Goal: Complete application form

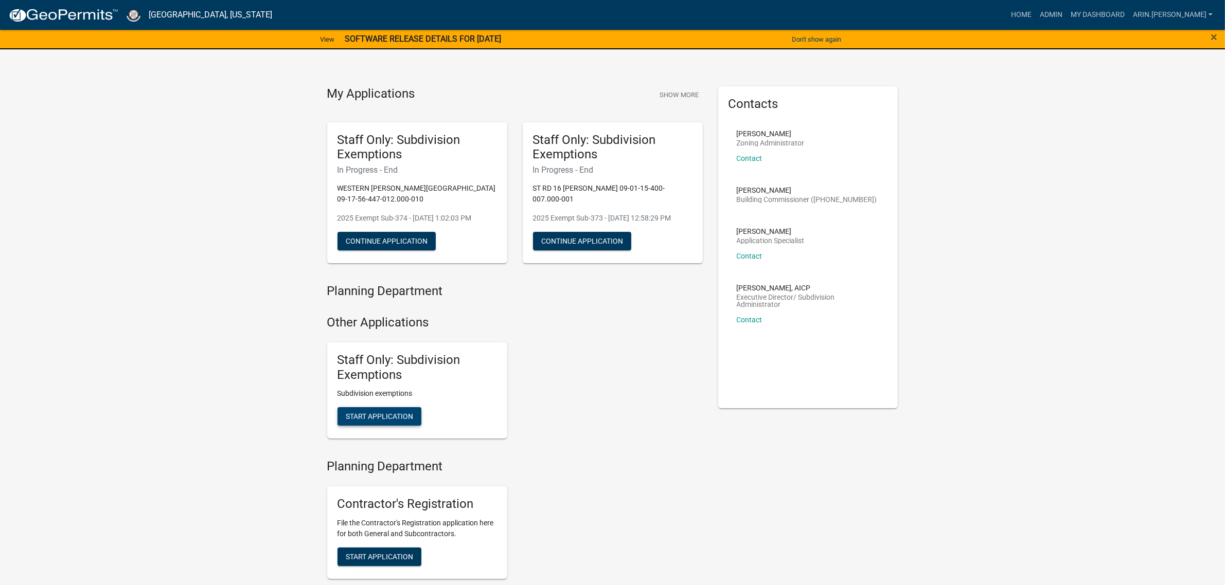
click at [369, 411] on button "Start Application" at bounding box center [379, 416] width 84 height 19
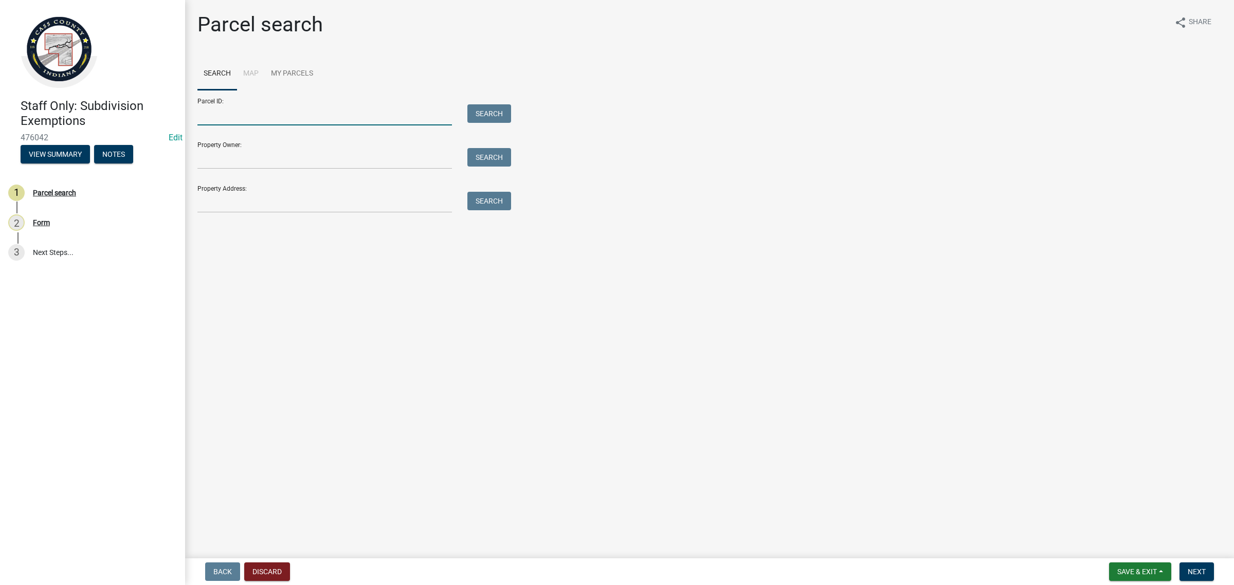
click at [269, 119] on input "Parcel ID:" at bounding box center [324, 114] width 255 height 21
paste input "09-10-07-300-002.000-023"
click at [219, 112] on input "09-10-07-300-002.000-023" at bounding box center [324, 114] width 255 height 21
type input "09-10-07-300-002.000-023"
click at [493, 111] on button "Search" at bounding box center [489, 113] width 44 height 19
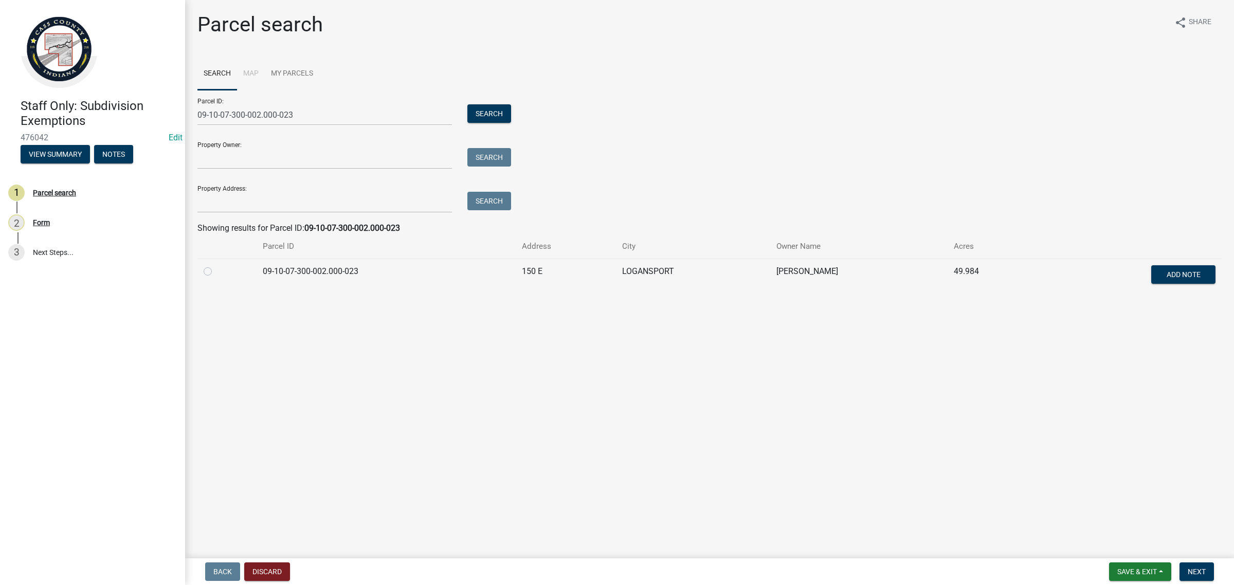
click at [216, 265] on label at bounding box center [216, 265] width 0 height 0
click at [216, 270] on input "radio" at bounding box center [219, 268] width 7 height 7
radio input "true"
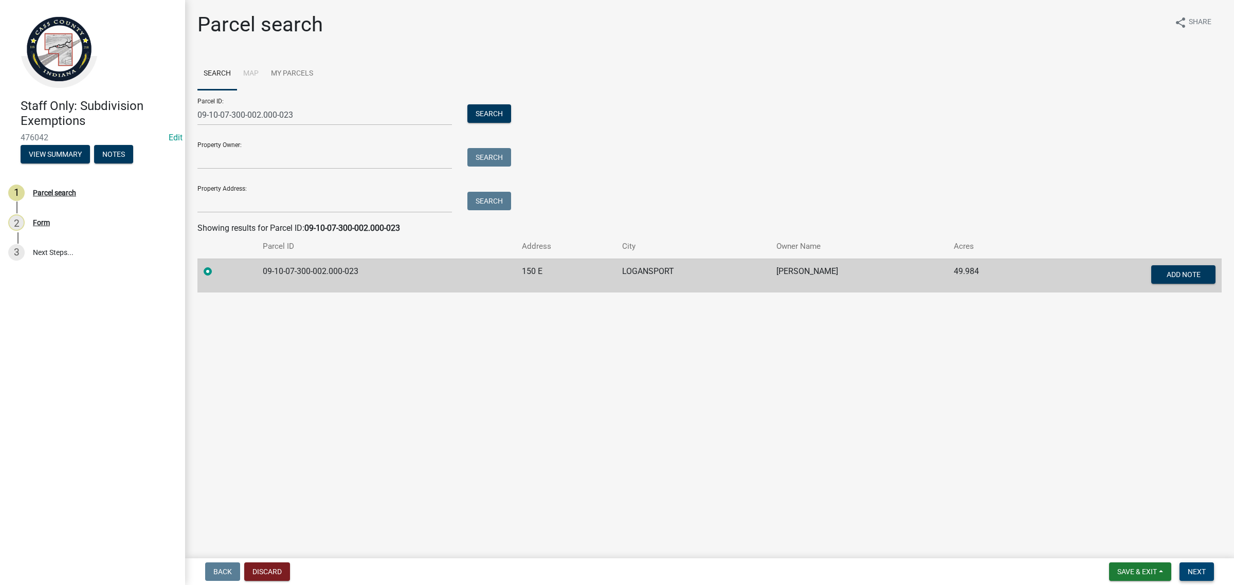
click at [1209, 579] on button "Next" at bounding box center [1197, 572] width 34 height 19
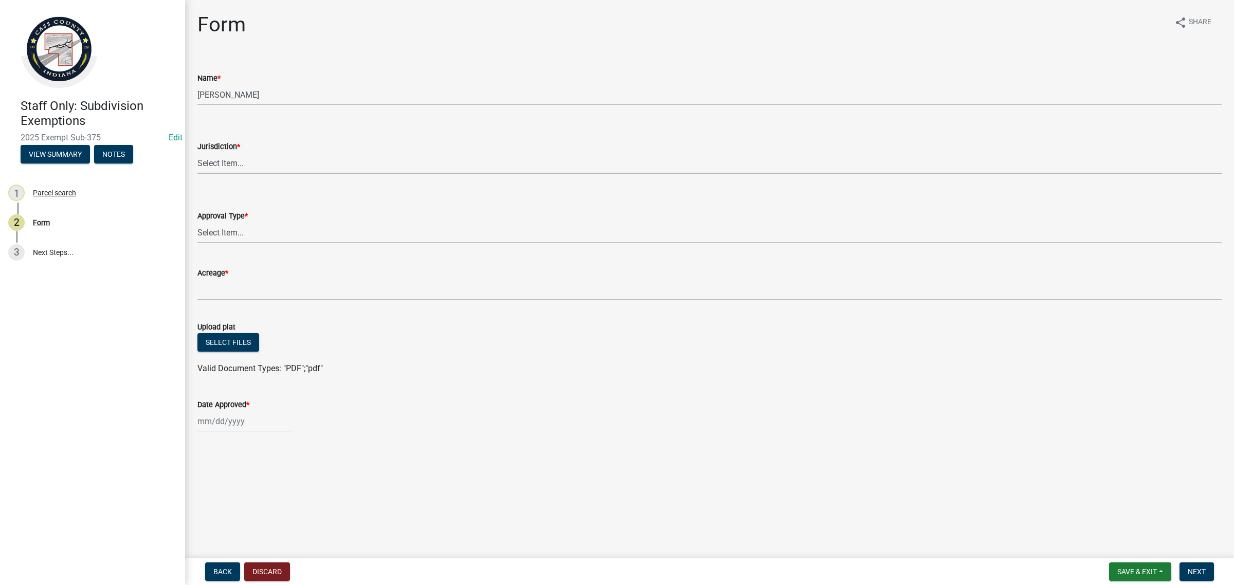
click at [212, 157] on select "Select Item... [GEOGRAPHIC_DATA] [PERSON_NAME][GEOGRAPHIC_DATA] (no jurisdictio…" at bounding box center [709, 163] width 1024 height 21
click at [197, 153] on select "Select Item... [GEOGRAPHIC_DATA] [PERSON_NAME][GEOGRAPHIC_DATA] (no jurisdictio…" at bounding box center [709, 163] width 1024 height 21
select select "6cbf9358-6b12-450d-b536-f3bc63061614"
click at [260, 228] on select "Select Item... No Jurisdiction Adjoining UNBUILDABLE Homestead/Business BUILDAB…" at bounding box center [709, 232] width 1024 height 21
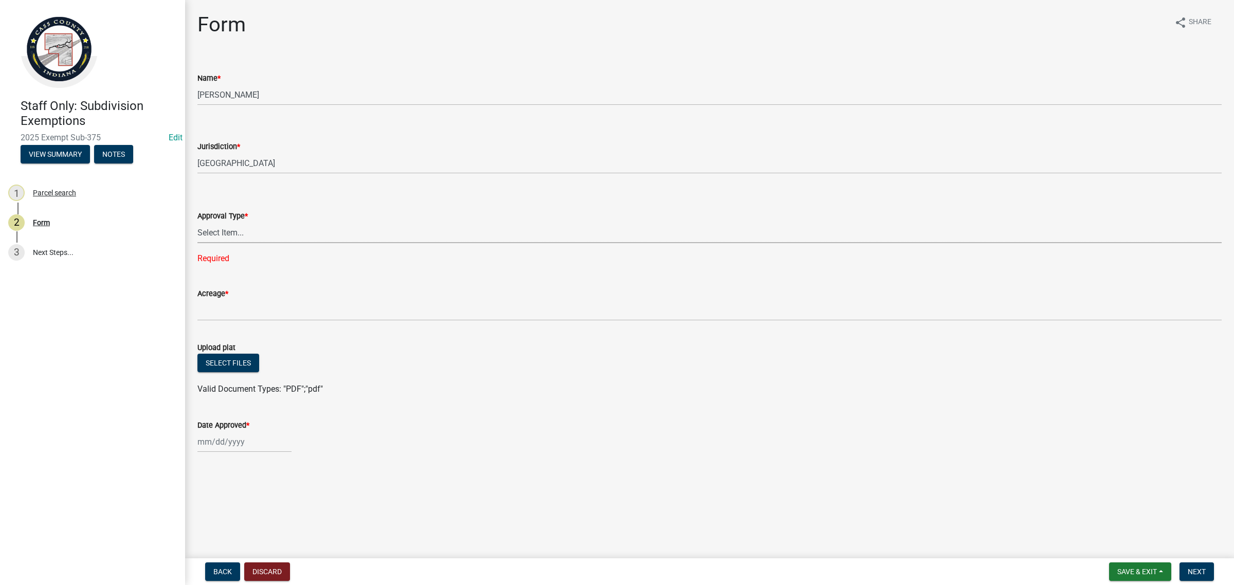
click at [258, 235] on select "Select Item... No Jurisdiction Adjoining UNBUILDABLE Homestead/Business BUILDAB…" at bounding box center [709, 232] width 1024 height 21
click at [197, 222] on select "Select Item... No Jurisdiction Adjoining UNBUILDABLE Homestead/Business BUILDAB…" at bounding box center [709, 232] width 1024 height 21
select select "4dda1d9e-2bab-4413-a598-e0e23ee293ea"
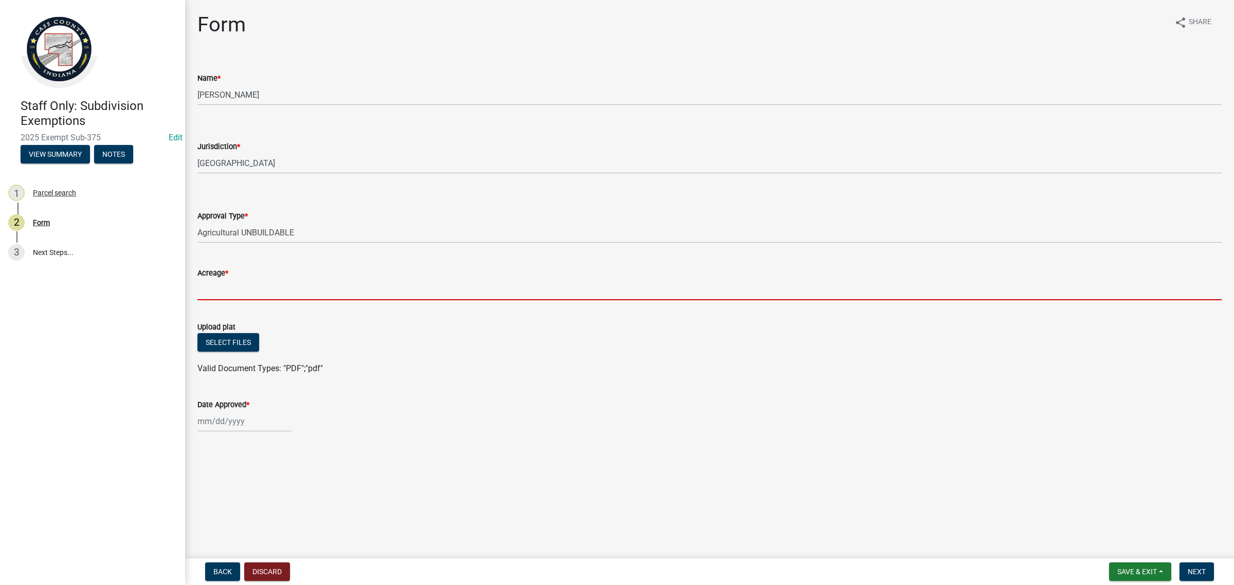
click at [245, 288] on input "Acreage *" at bounding box center [709, 289] width 1024 height 21
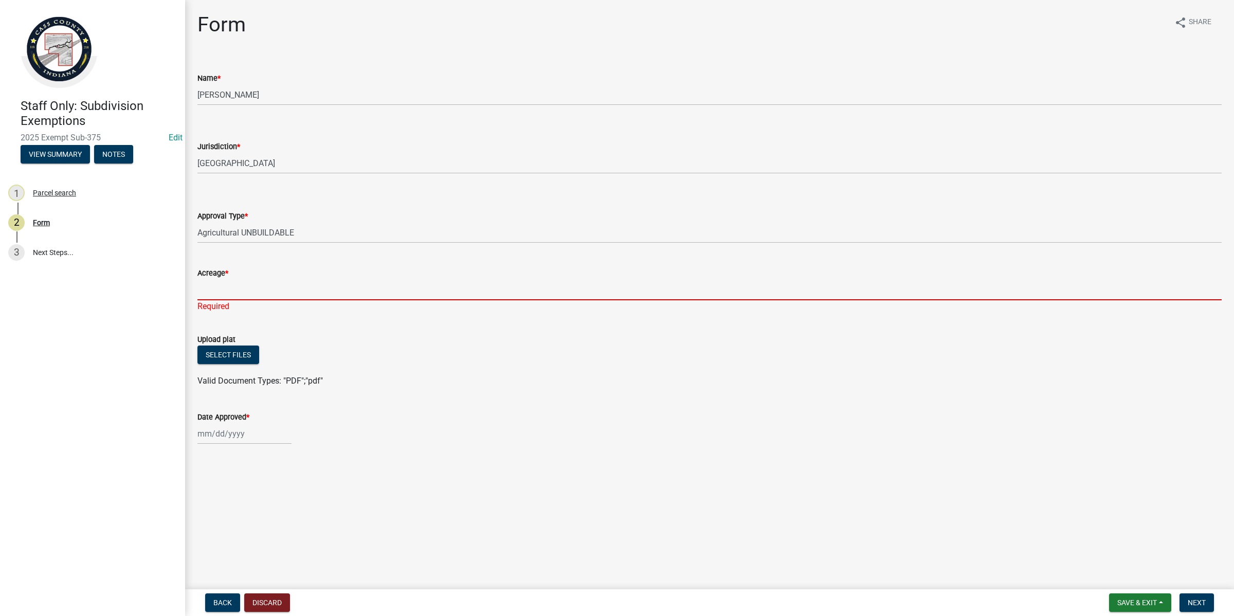
click at [361, 289] on input "Acreage *" at bounding box center [709, 289] width 1024 height 21
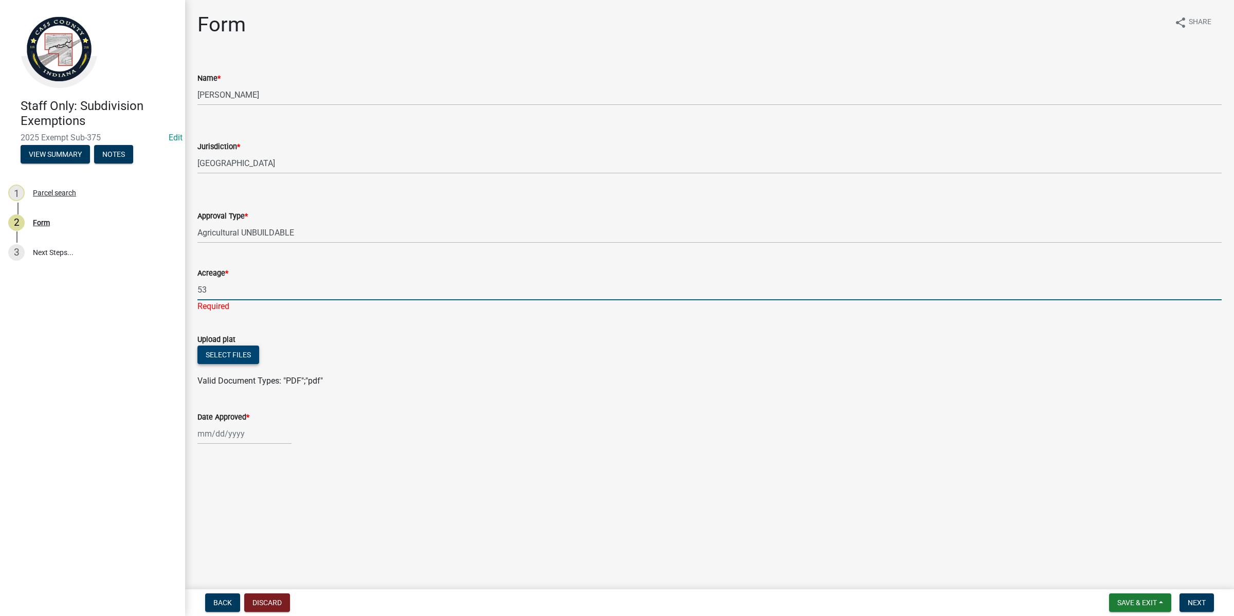
type input "53"
click at [224, 351] on button "Select files" at bounding box center [228, 355] width 62 height 19
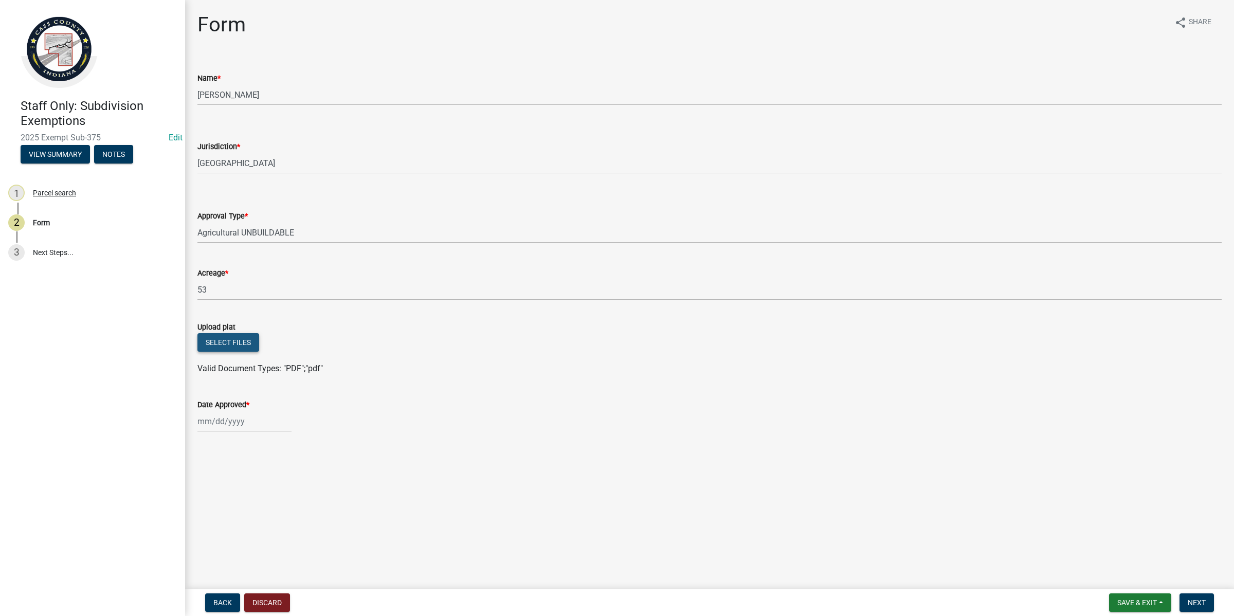
click at [224, 340] on button "Select files" at bounding box center [228, 342] width 62 height 19
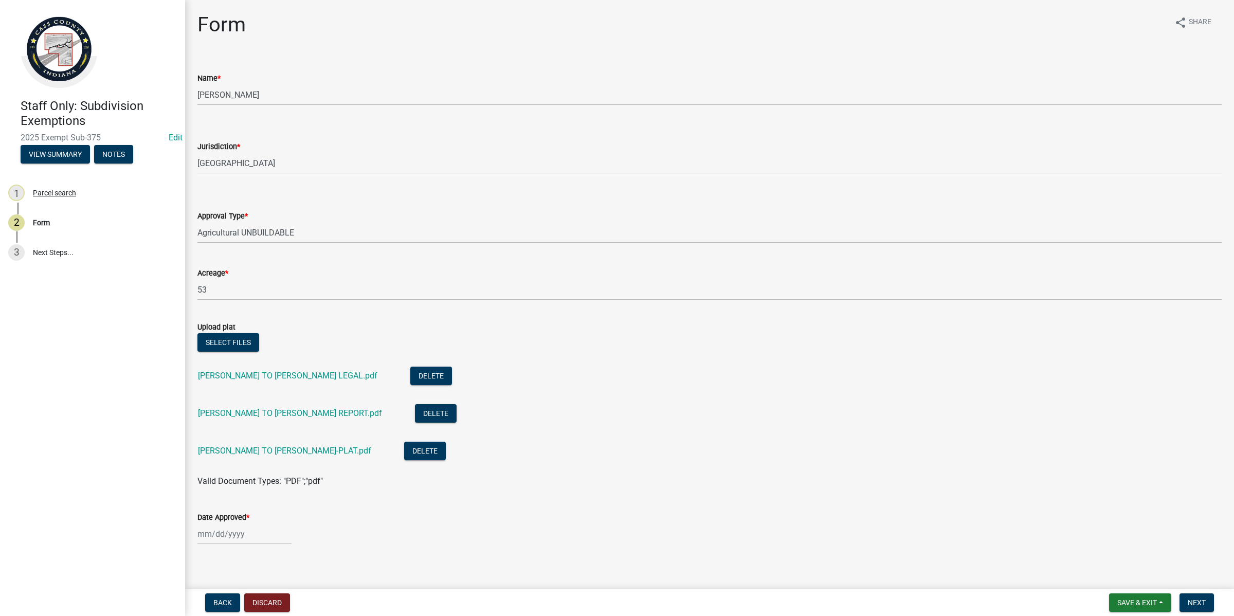
click at [234, 531] on div at bounding box center [244, 534] width 94 height 21
select select "9"
select select "2025"
click at [219, 440] on div "9" at bounding box center [224, 447] width 16 height 16
type input "[DATE]"
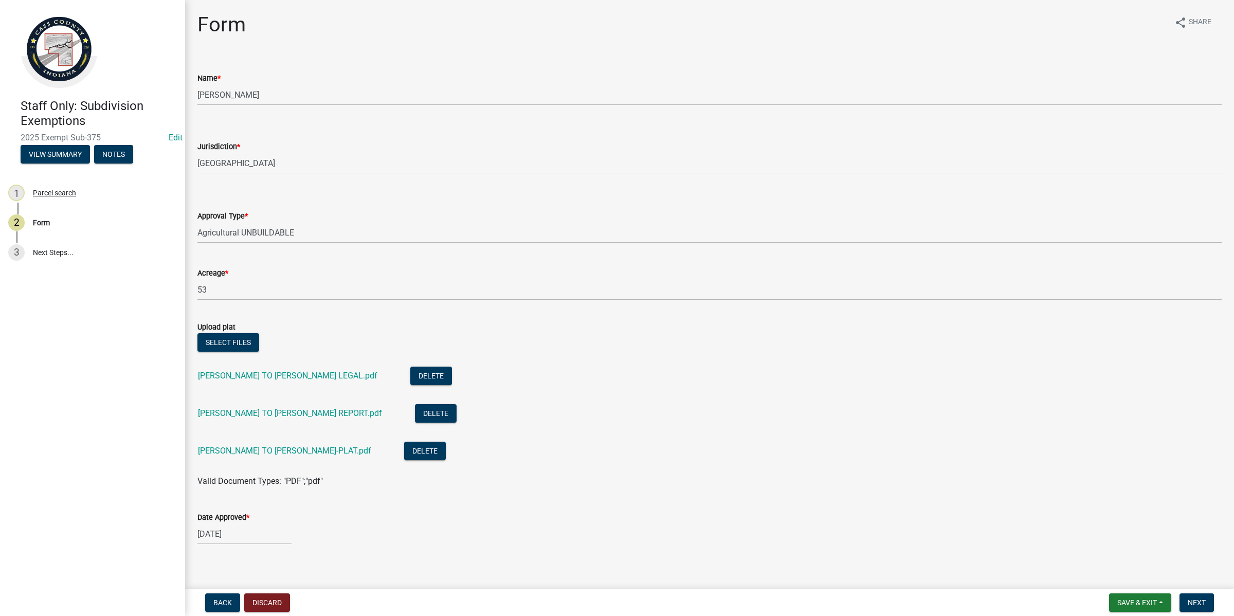
click at [677, 529] on div "[DATE]" at bounding box center [709, 534] width 1024 height 21
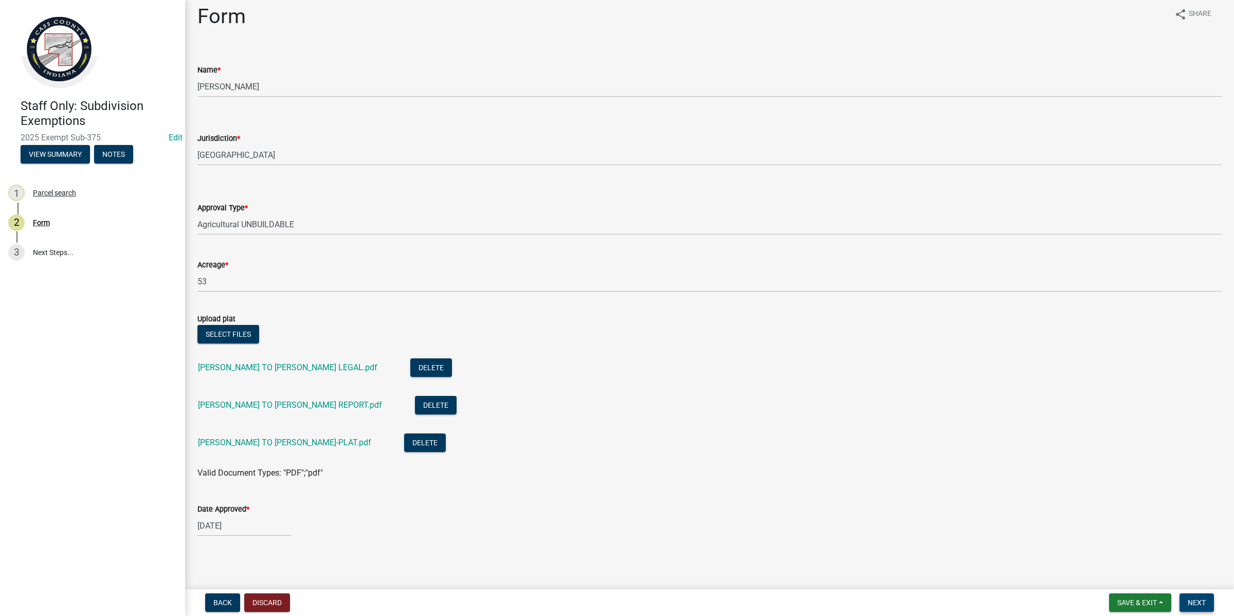
click at [1197, 585] on span "Next" at bounding box center [1197, 603] width 18 height 8
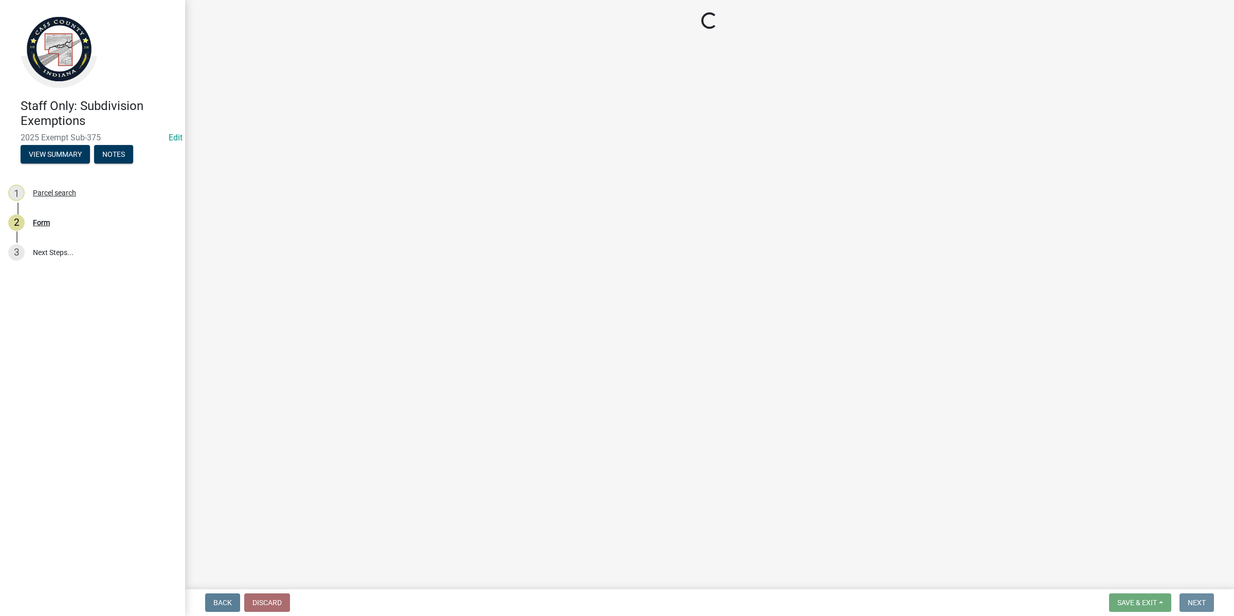
scroll to position [0, 0]
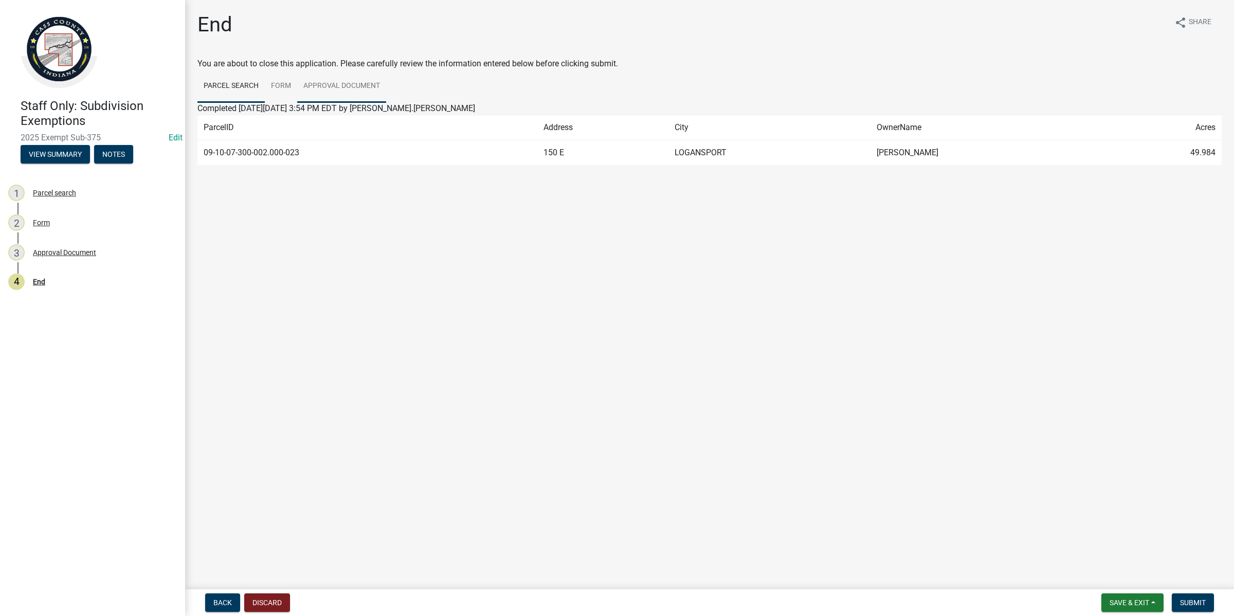
click at [328, 76] on link "Approval Document" at bounding box center [341, 86] width 89 height 33
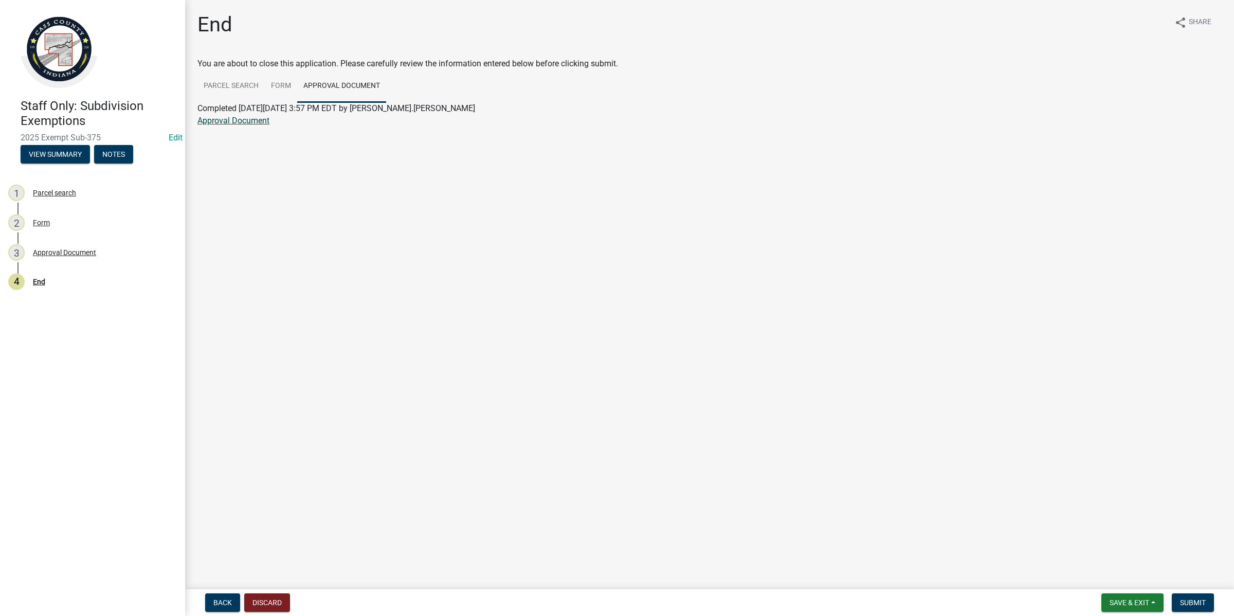
click at [250, 117] on link "Approval Document" at bounding box center [233, 121] width 72 height 10
click at [1125, 585] on span "Save & Exit" at bounding box center [1130, 603] width 40 height 8
click at [1107, 583] on button "Save & Exit" at bounding box center [1123, 576] width 82 height 25
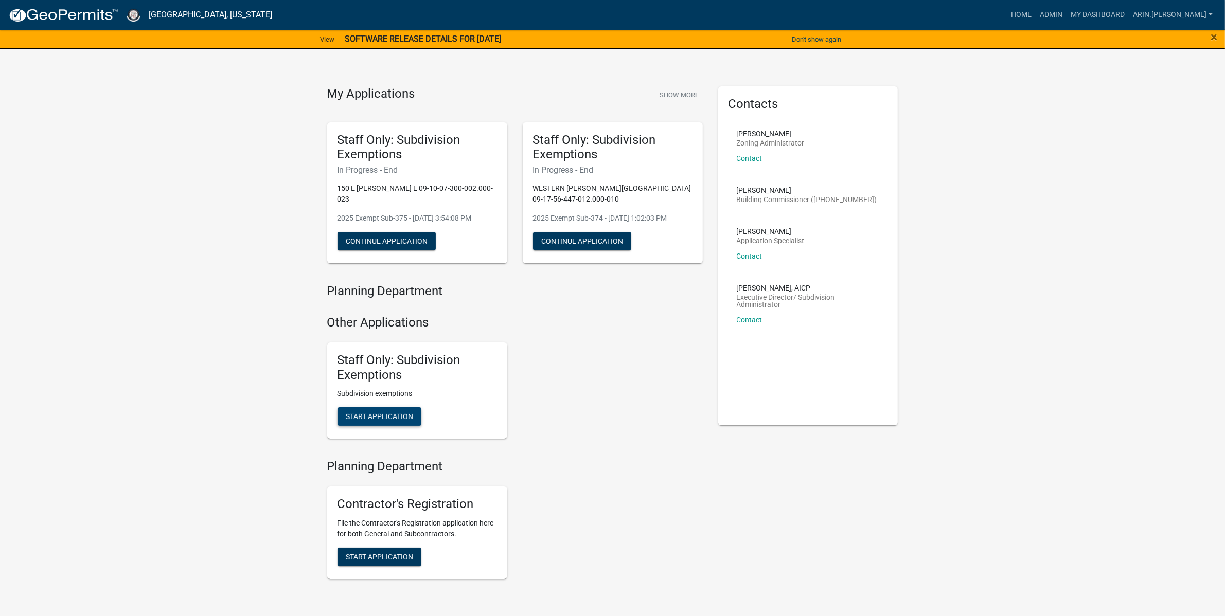
click at [373, 415] on span "Start Application" at bounding box center [379, 416] width 67 height 8
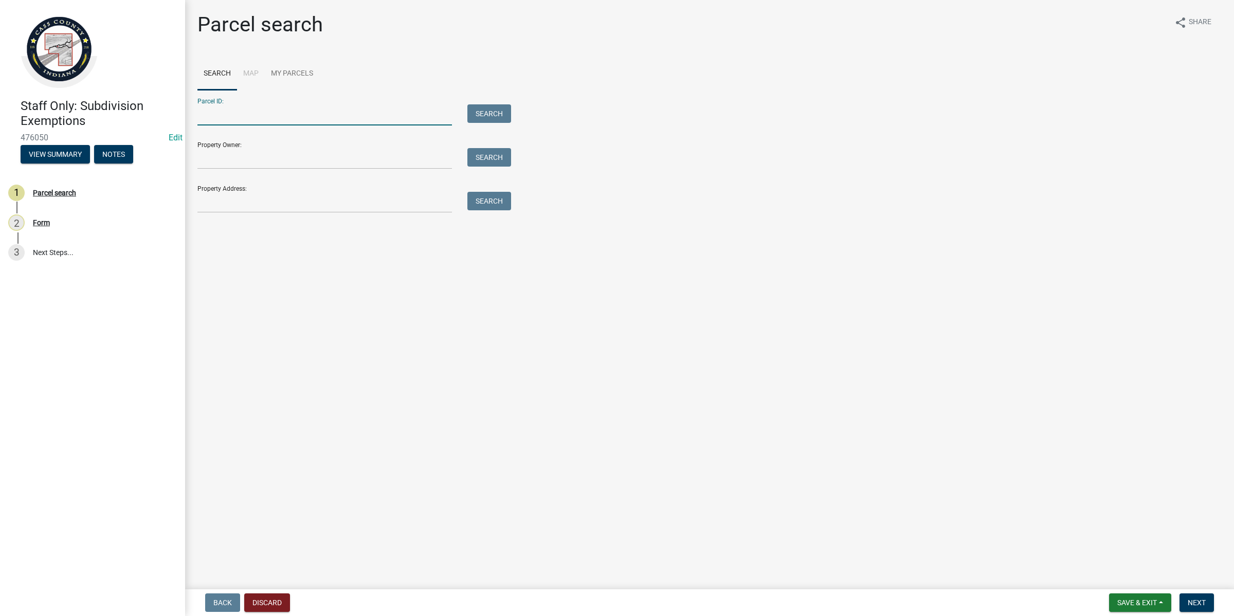
paste input "09-07-28-400-053.000-999"
click at [209, 111] on input "09-07-28-400-053.000-999" at bounding box center [324, 114] width 255 height 21
type input "09-07-28-400-053.000-999"
click at [488, 119] on button "Search" at bounding box center [489, 113] width 44 height 19
click at [317, 115] on input "09-07-28-400-053.000-999" at bounding box center [324, 114] width 255 height 21
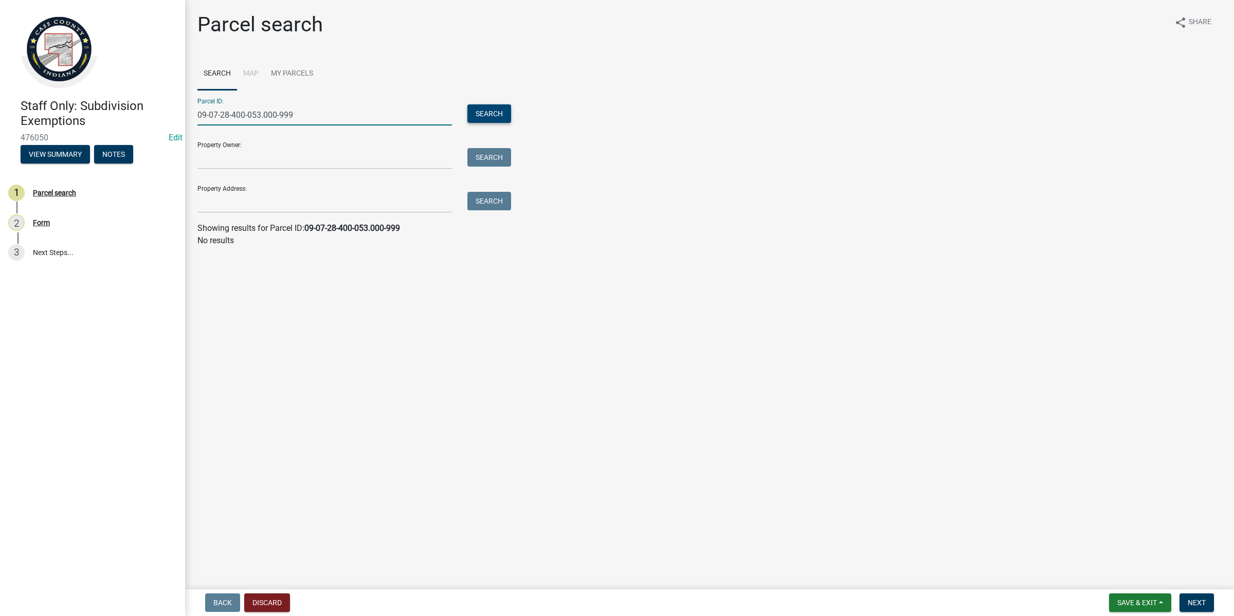
click at [487, 117] on button "Search" at bounding box center [489, 113] width 44 height 19
click at [345, 334] on main "Parcel search share Share Search Map My Parcels Parcel ID: 09-07-28-400-053.000…" at bounding box center [709, 292] width 1049 height 585
click at [302, 76] on link "My Parcels" at bounding box center [292, 74] width 55 height 33
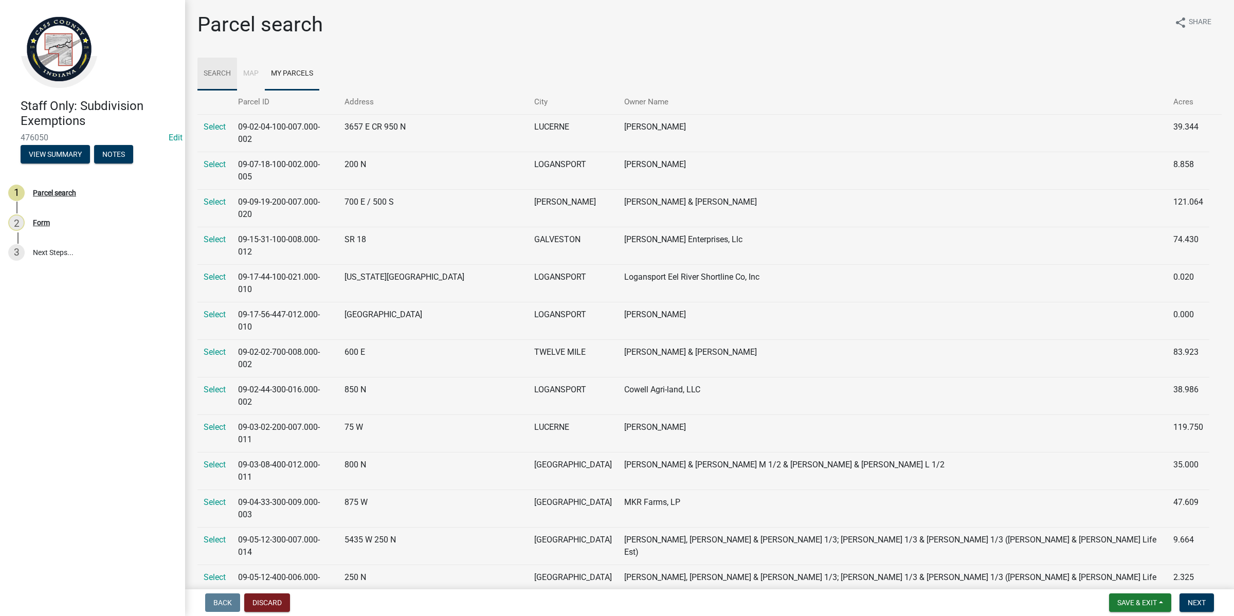
click at [226, 75] on link "Search" at bounding box center [217, 74] width 40 height 33
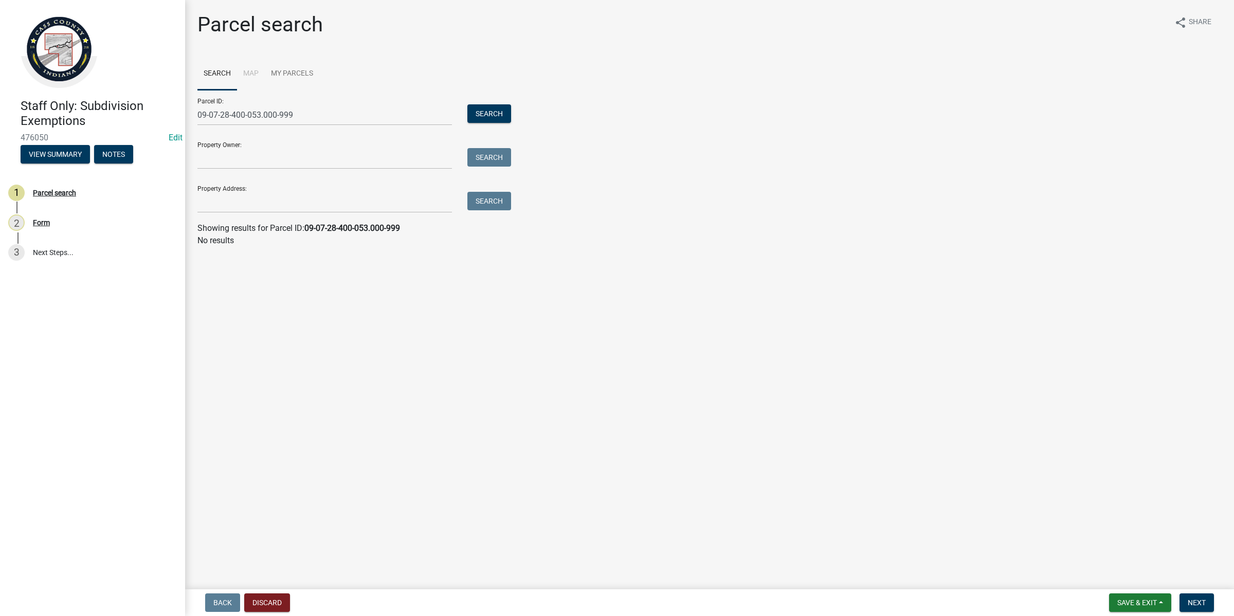
click at [274, 357] on main "Parcel search share Share Search Map My Parcels Parcel ID: 09-07-28-400-053.000…" at bounding box center [709, 292] width 1049 height 585
click at [85, 153] on button "View Summary" at bounding box center [55, 154] width 69 height 19
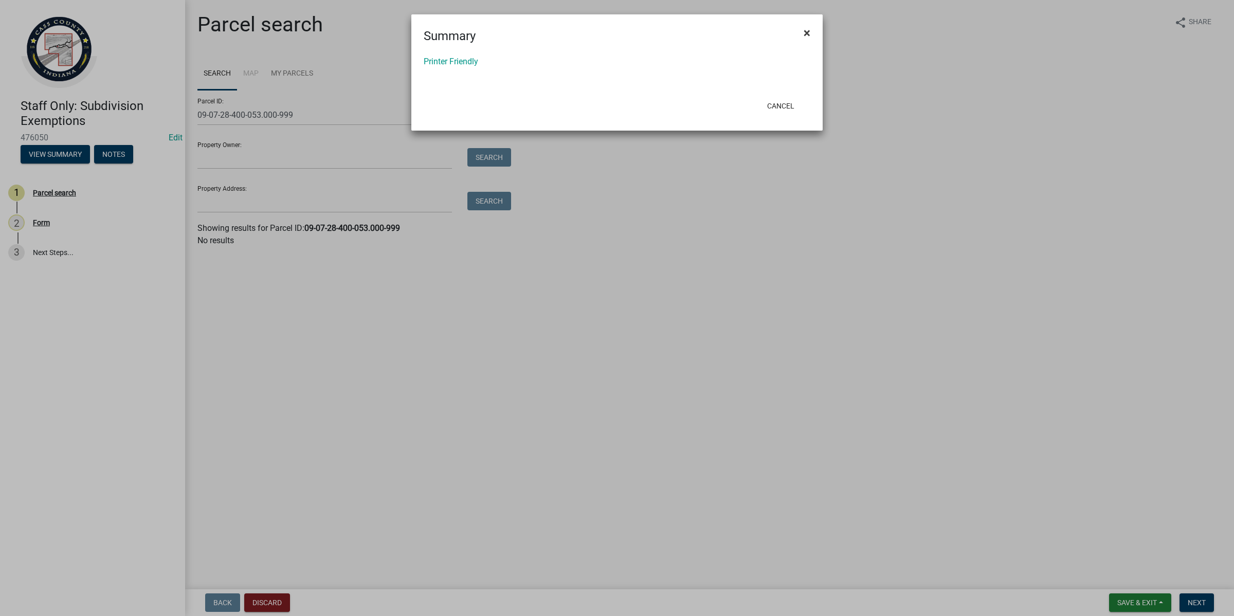
click at [808, 37] on span "×" at bounding box center [807, 33] width 7 height 14
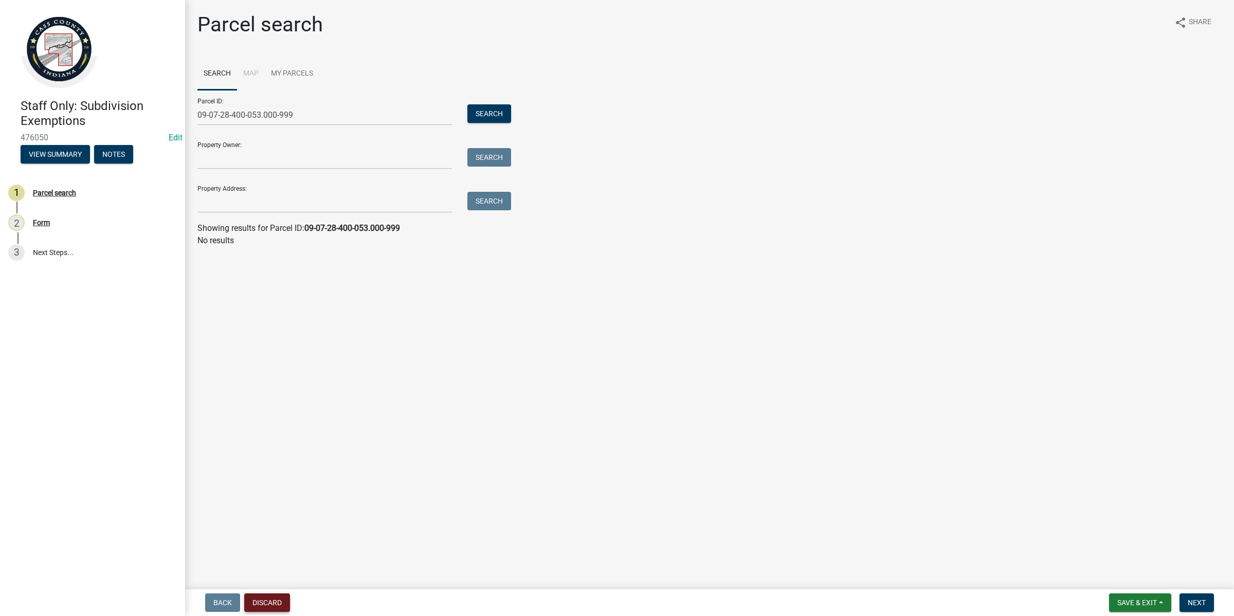
click at [265, 585] on button "Discard" at bounding box center [267, 603] width 46 height 19
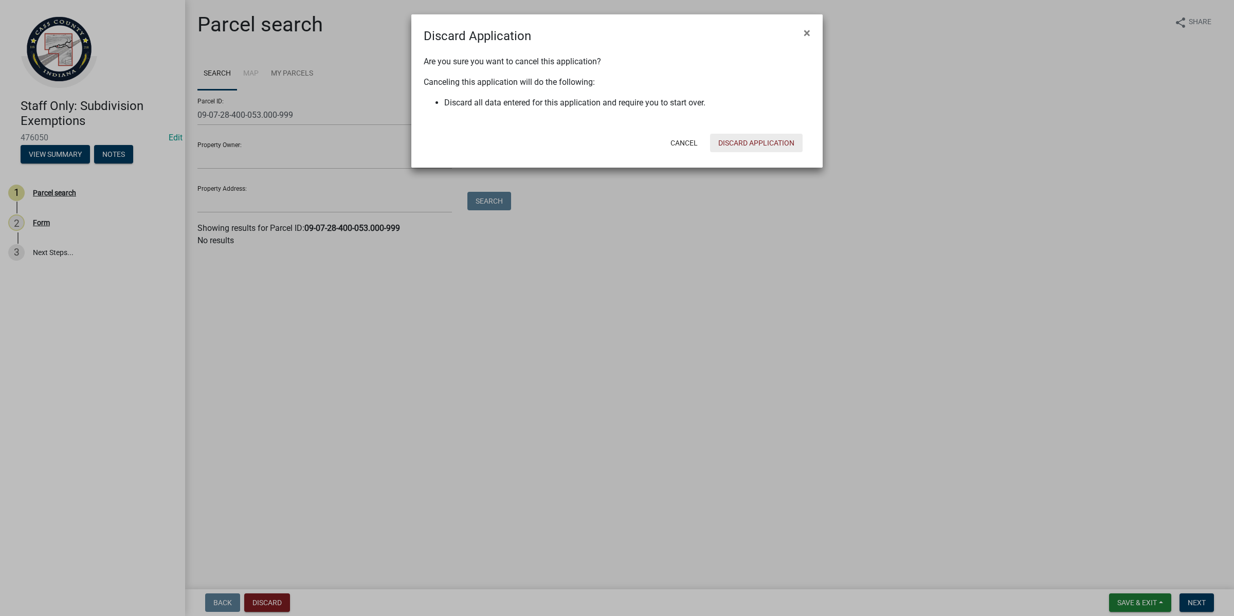
click at [751, 150] on button "Discard Application" at bounding box center [756, 143] width 93 height 19
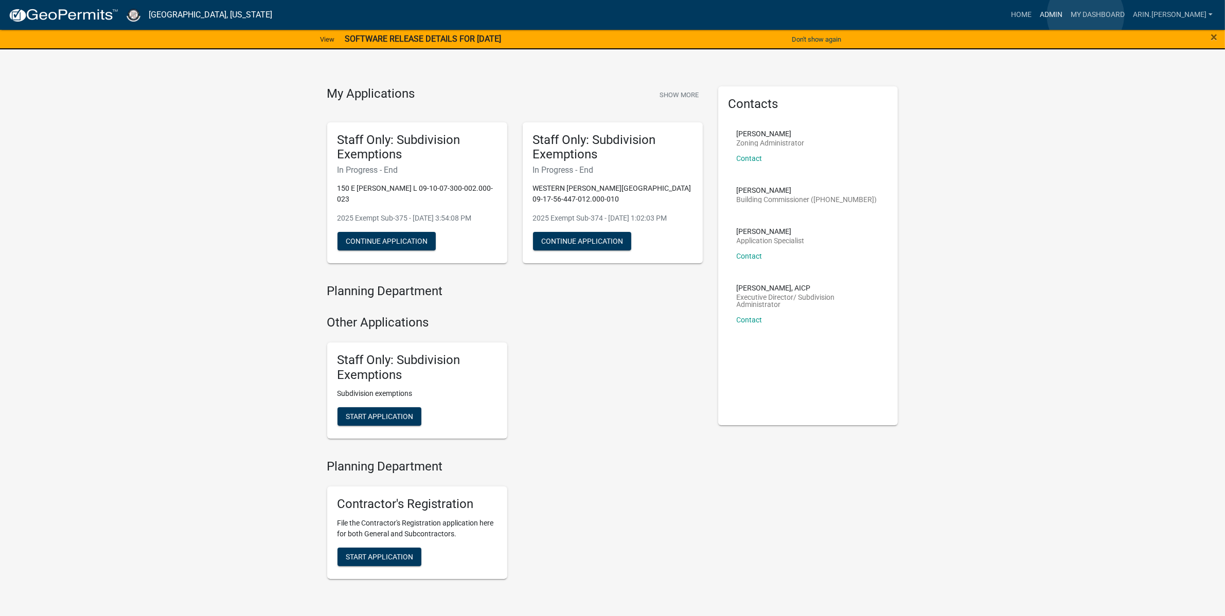
click at [1066, 15] on link "Admin" at bounding box center [1050, 15] width 31 height 20
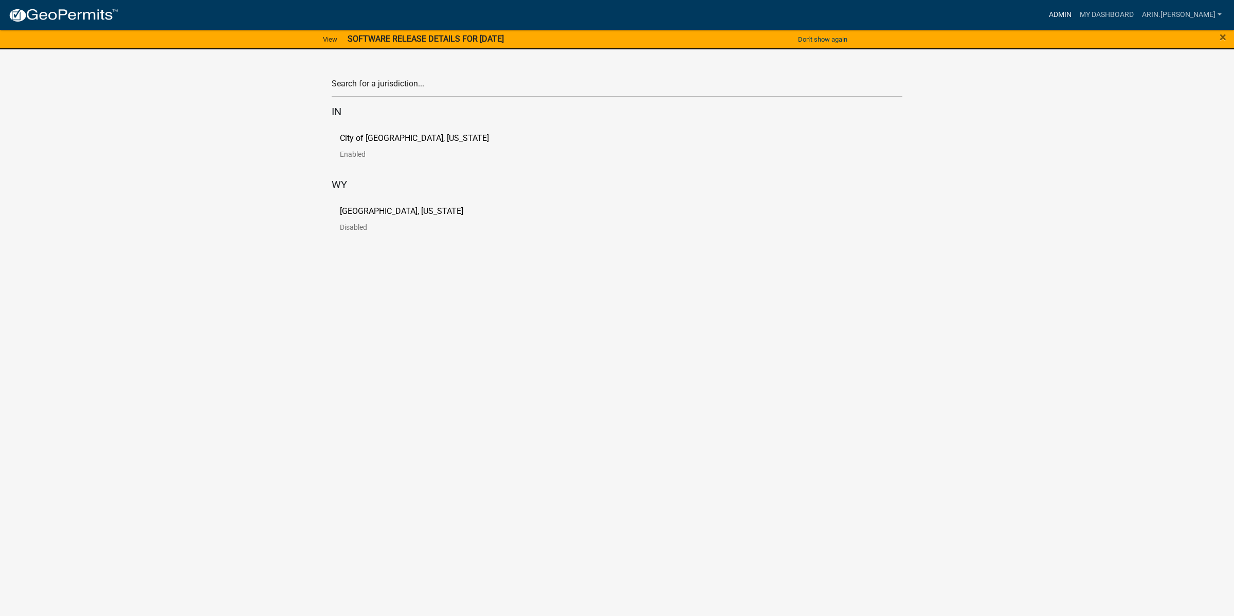
click at [1076, 11] on link "Admin" at bounding box center [1060, 15] width 31 height 20
click at [378, 216] on link "[GEOGRAPHIC_DATA], [US_STATE] Disabled" at bounding box center [410, 223] width 140 height 32
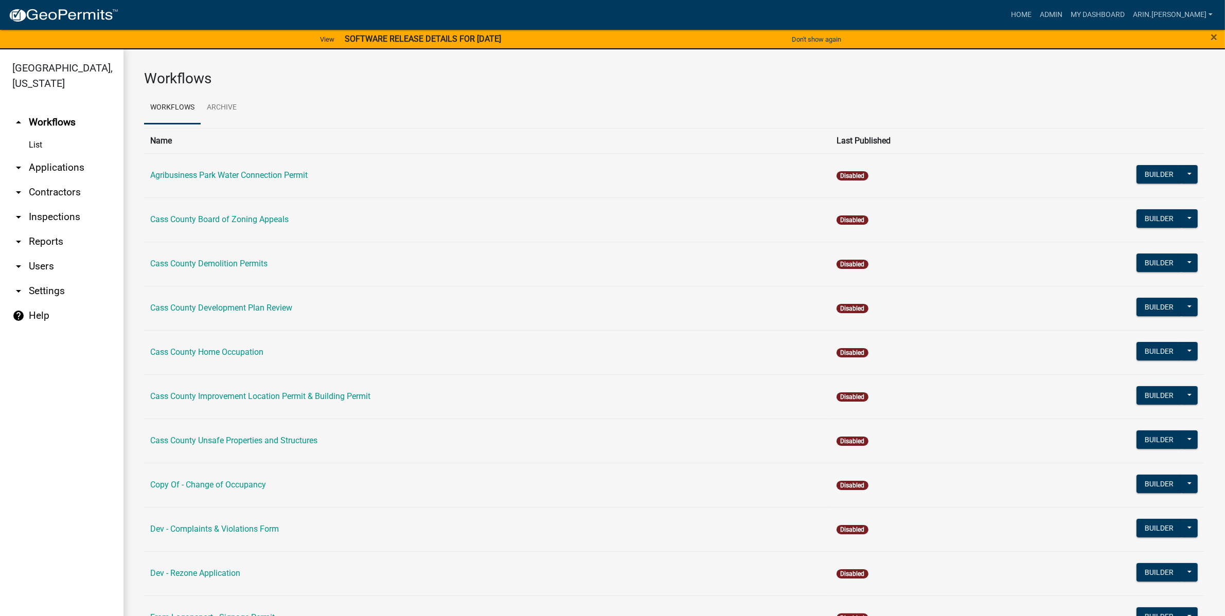
click at [23, 285] on icon "arrow_drop_down" at bounding box center [18, 291] width 12 height 12
select select "WY"
select select "Eastern Standard Time"
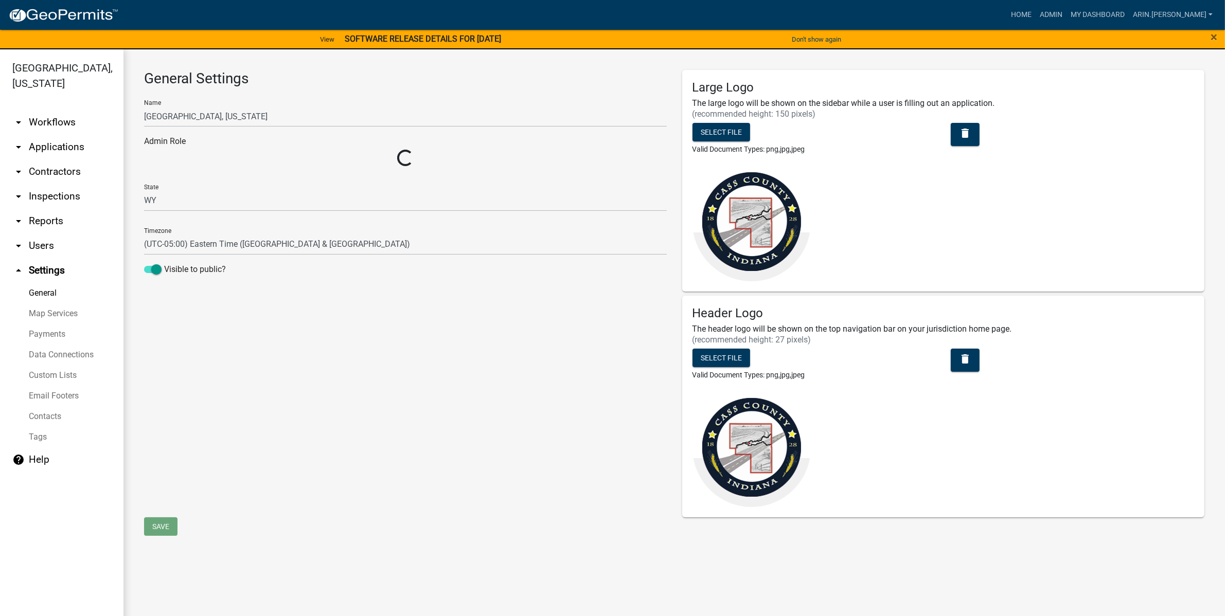
select select "e9ec46ac-ede4-46b5-9fb5-e012e3acf211"
click at [171, 383] on div "General Settings Name [GEOGRAPHIC_DATA], [US_STATE] Admin Role Admin State [US_…" at bounding box center [405, 293] width 538 height 447
click at [1035, 14] on link "Home" at bounding box center [1020, 15] width 29 height 20
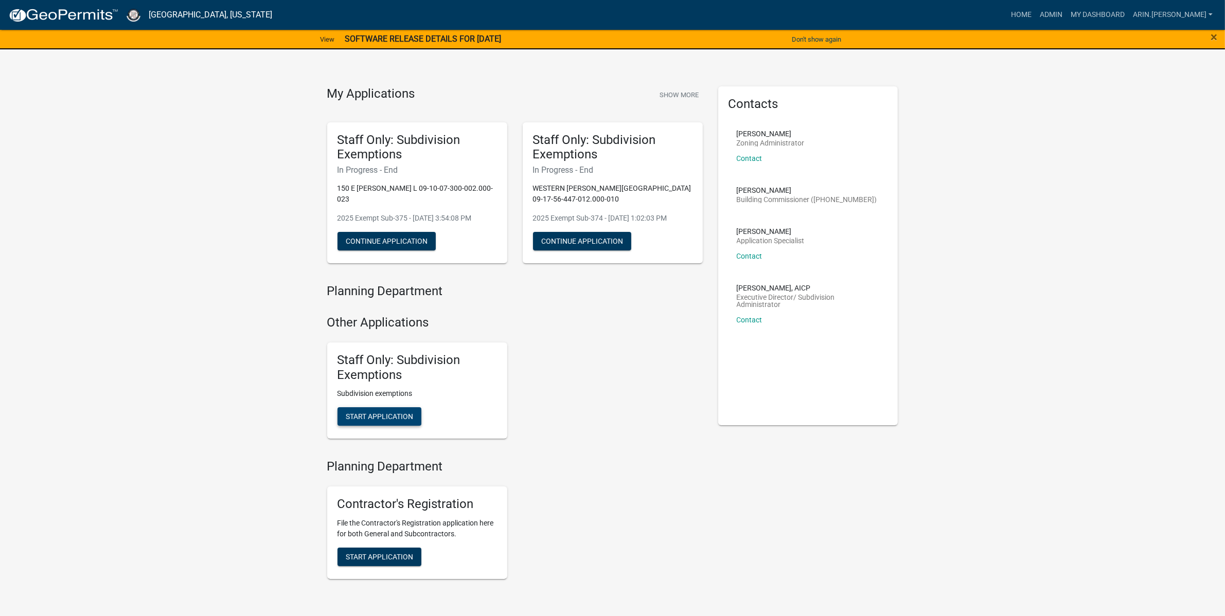
click at [381, 415] on span "Start Application" at bounding box center [379, 416] width 67 height 8
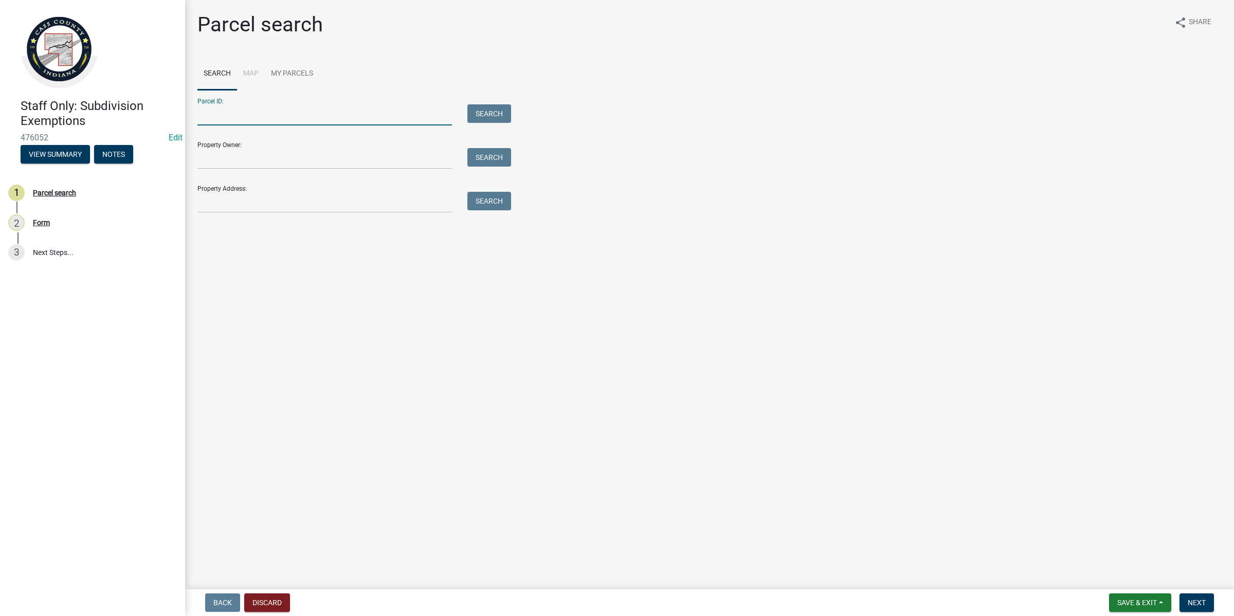
paste input "09-07-28-400-053.000-999"
click at [206, 115] on input "09-07-28-400-053.000-999" at bounding box center [324, 114] width 255 height 21
type input "09-07-28-400-053.000-999"
click at [479, 112] on button "Search" at bounding box center [489, 113] width 44 height 19
click at [247, 73] on li "Map" at bounding box center [251, 74] width 28 height 33
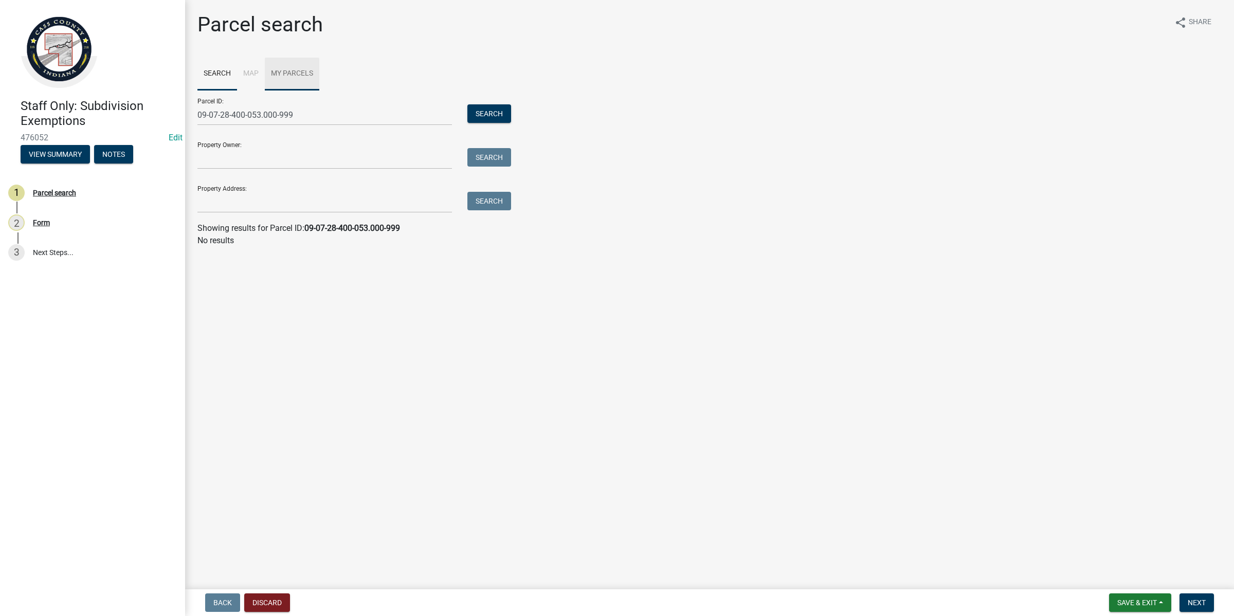
click at [280, 68] on link "My Parcels" at bounding box center [292, 74] width 55 height 33
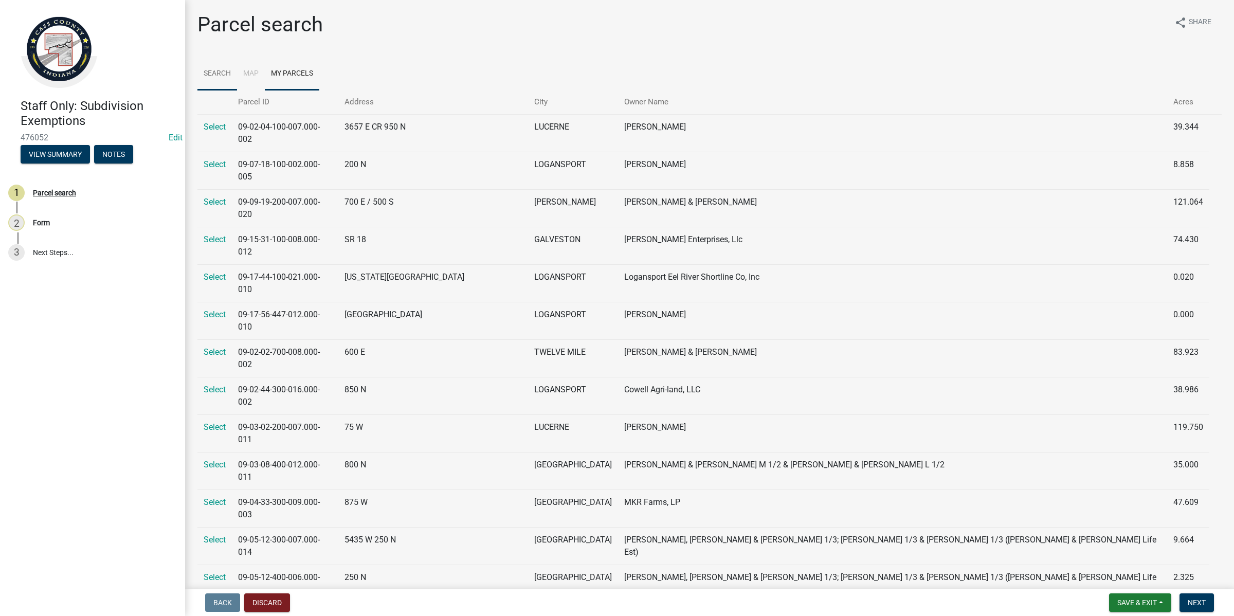
click at [225, 76] on link "Search" at bounding box center [217, 74] width 40 height 33
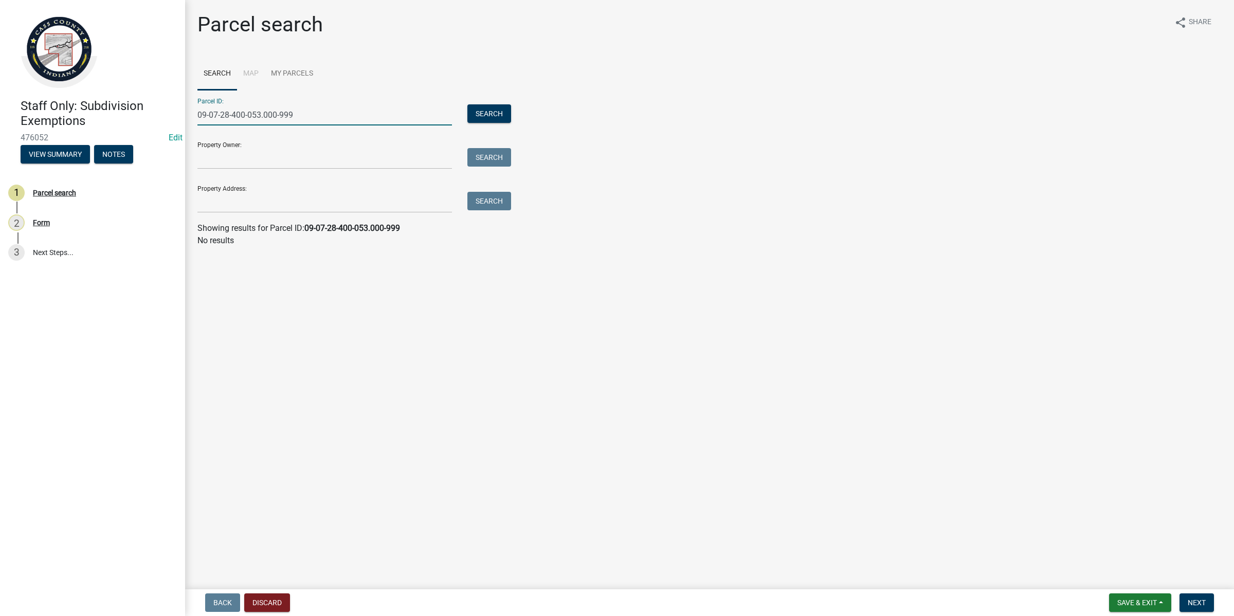
drag, startPoint x: 315, startPoint y: 108, endPoint x: 133, endPoint y: 127, distance: 183.1
click at [133, 127] on div "Staff Only: Subdivision Exemptions 476052 Edit View Summary Notes 1 Parcel sear…" at bounding box center [617, 308] width 1234 height 616
click at [272, 201] on input "Property Address:" at bounding box center [324, 202] width 255 height 21
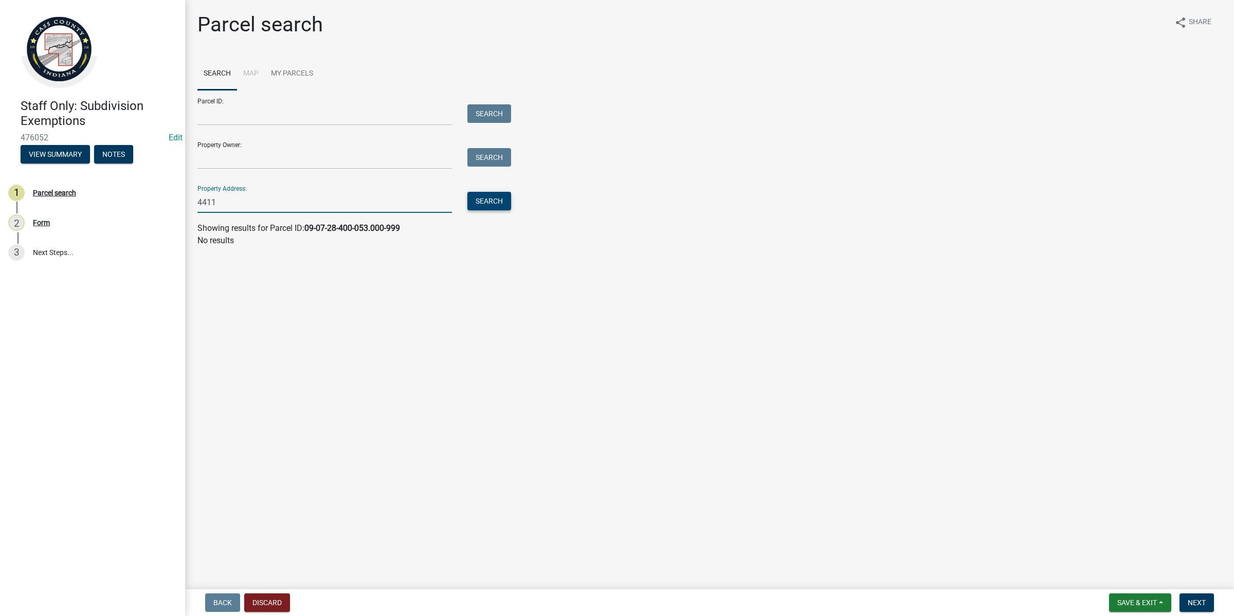
type input "4411"
click at [487, 205] on button "Search" at bounding box center [489, 201] width 44 height 19
